Goal: Task Accomplishment & Management: Use online tool/utility

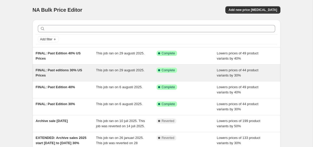
click at [76, 70] on span "FINAL: Past editions 30% US Prices" at bounding box center [59, 72] width 46 height 9
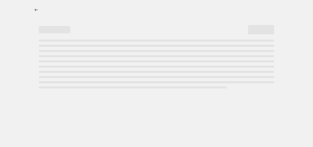
select select "percentage"
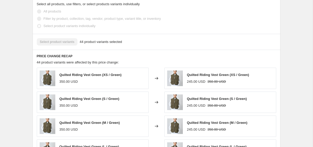
scroll to position [306, 0]
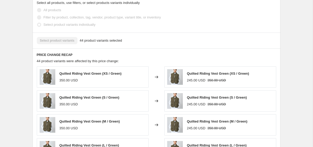
click at [96, 37] on div "Select product variants 44 product variants selected" at bounding box center [156, 40] width 239 height 7
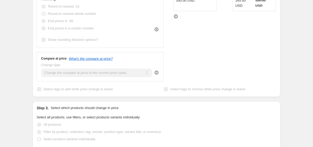
scroll to position [154, 0]
